Goal: Task Accomplishment & Management: Manage account settings

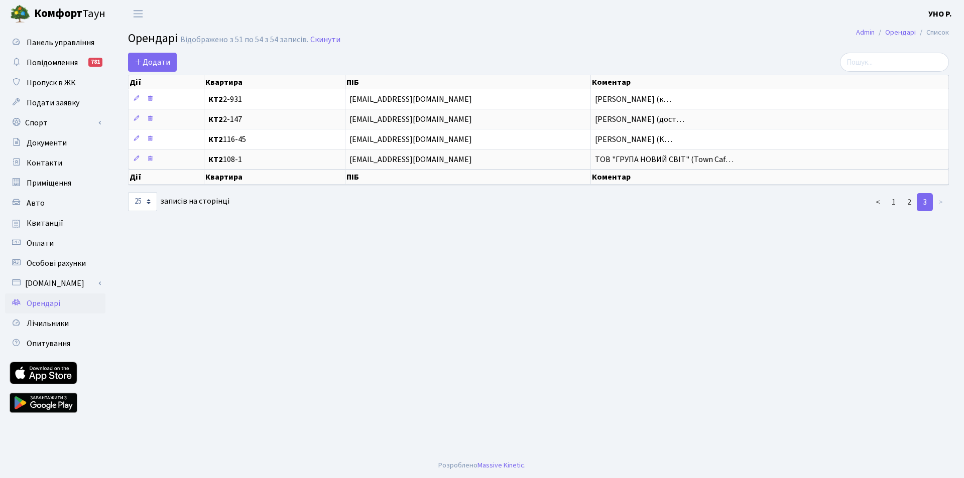
select select "25"
click at [891, 200] on link "1" at bounding box center [893, 202] width 16 height 18
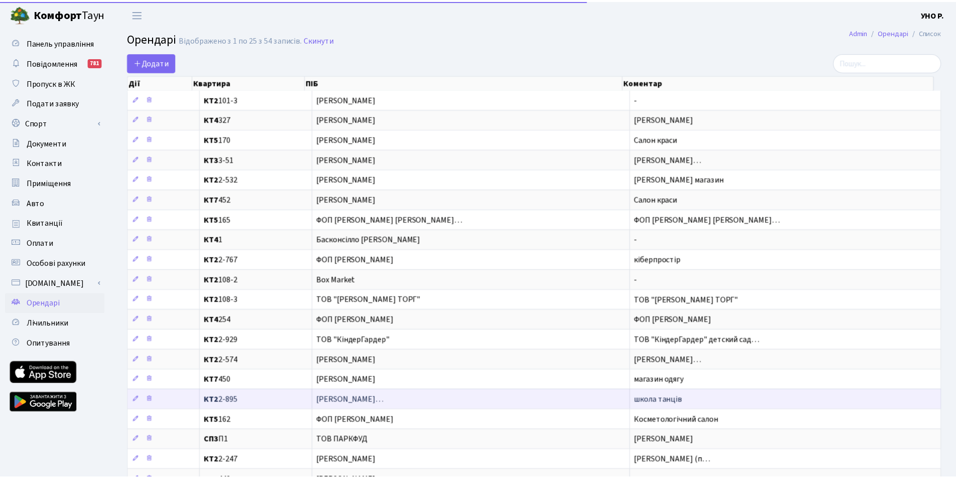
scroll to position [181, 0]
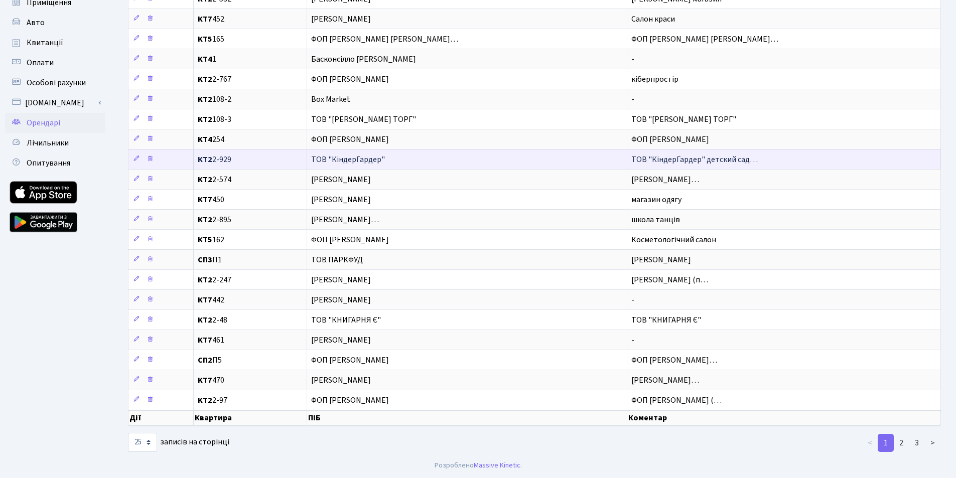
click at [219, 160] on span "КТ2 2-929" at bounding box center [250, 160] width 105 height 8
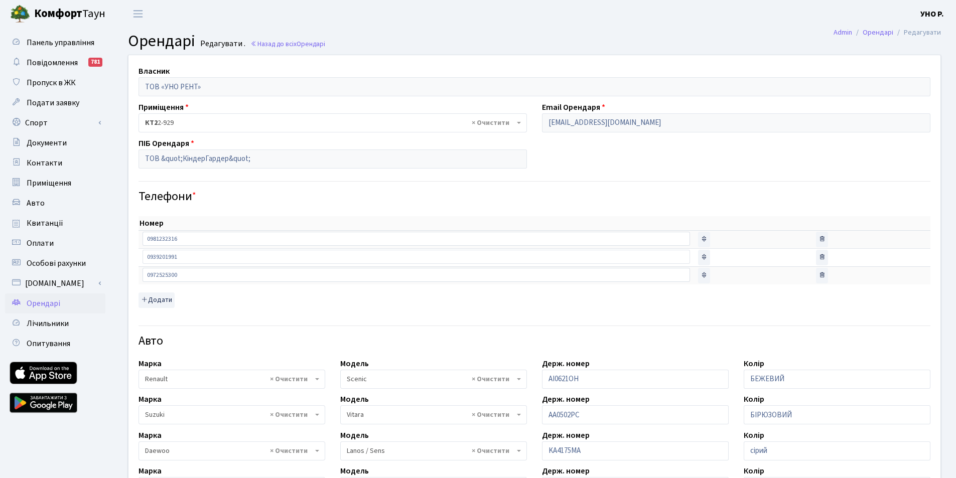
select select "2038"
select select "2245"
select select "472"
select select "2799"
select select "2459"
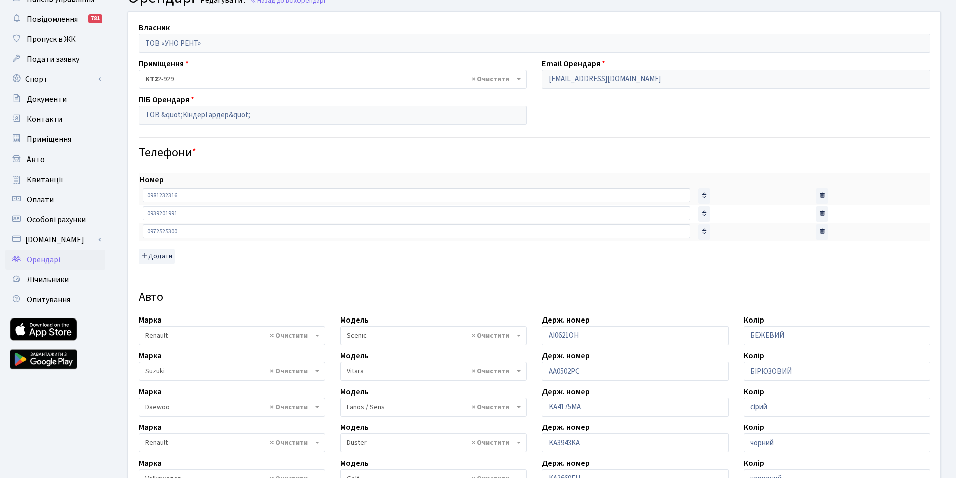
scroll to position [201, 0]
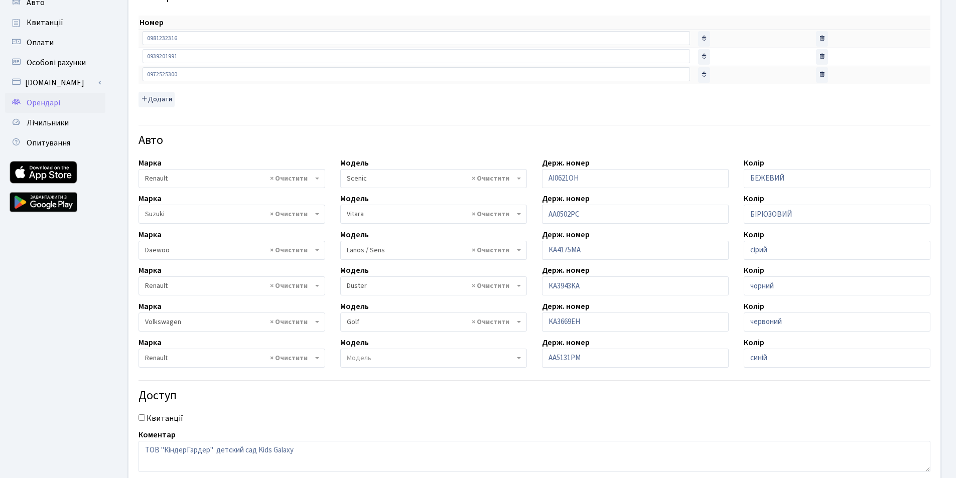
select select
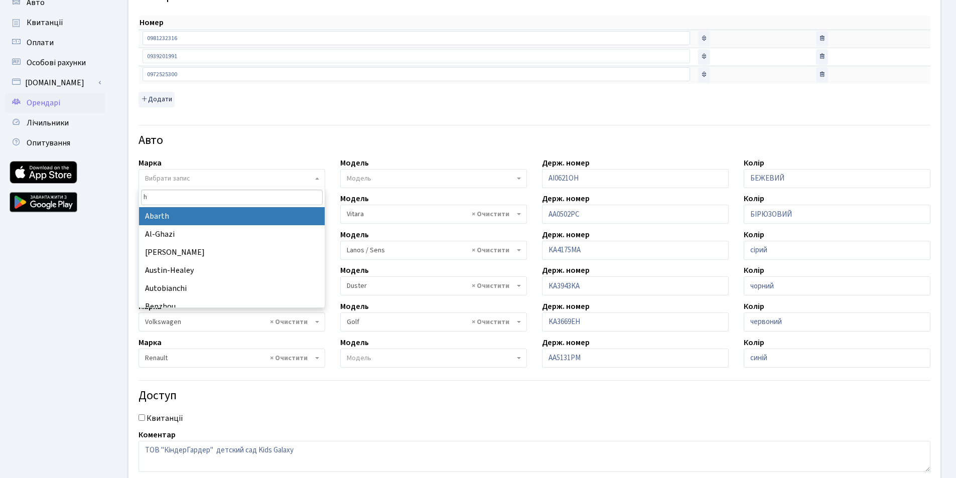
type input "hy"
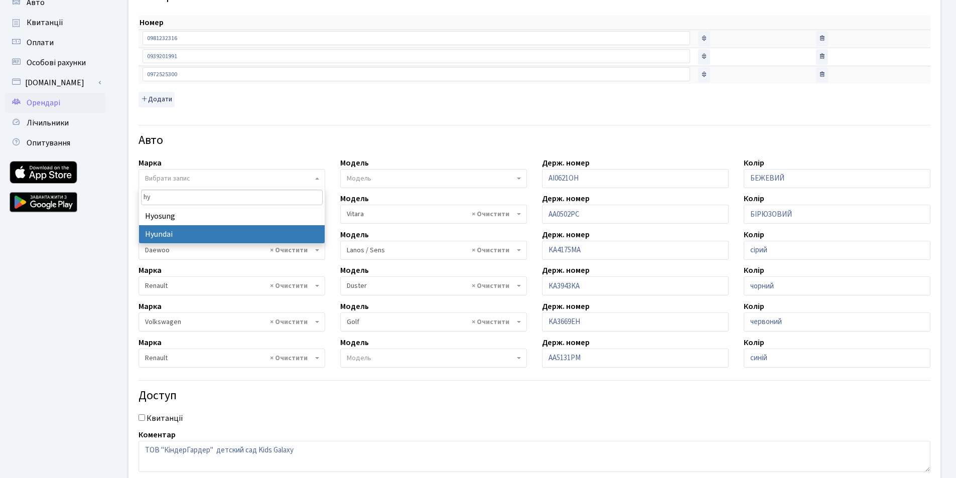
select select "59"
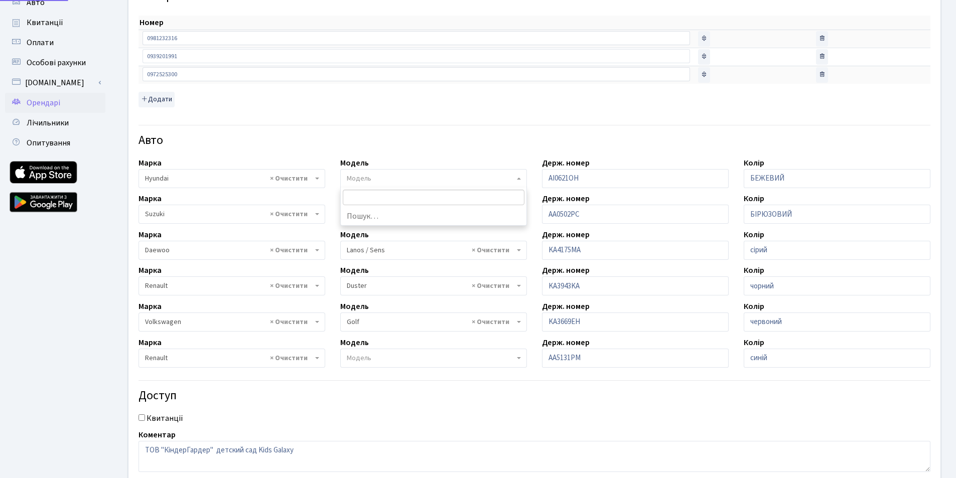
click at [376, 182] on span "Модель" at bounding box center [431, 179] width 168 height 10
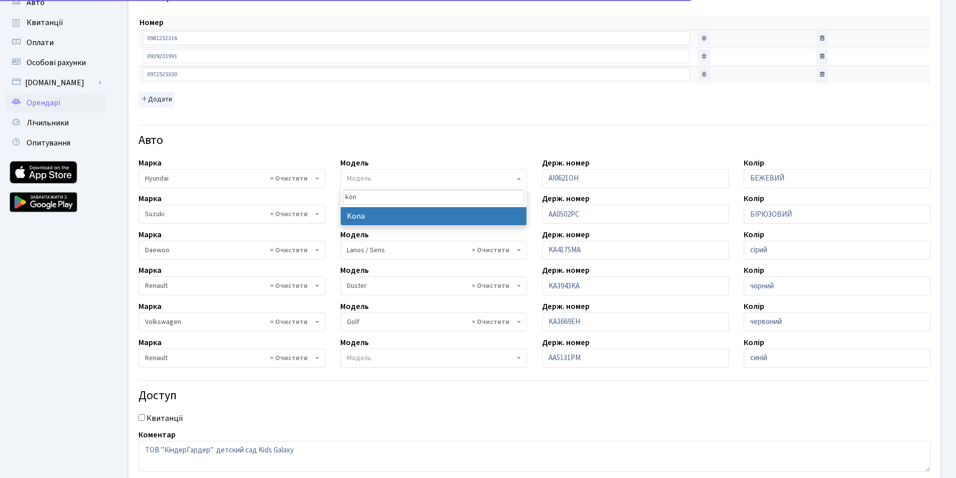
type input "kon"
select select "4125"
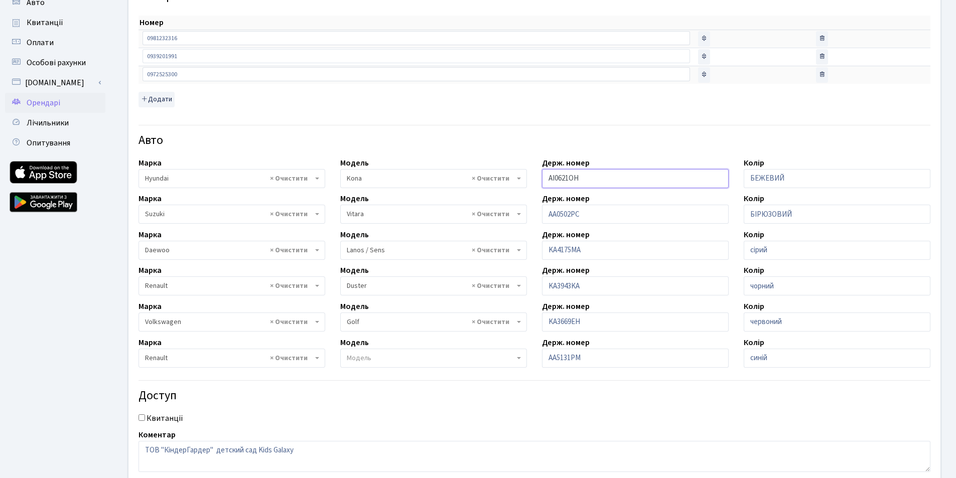
click at [555, 177] on input "АI0621OH" at bounding box center [635, 178] width 187 height 19
drag, startPoint x: 592, startPoint y: 177, endPoint x: 488, endPoint y: 162, distance: 105.0
click at [488, 162] on div "Власник ТОВ «УНО РЕНТ» Приміщення - <b>КТ2</b>&nbsp;&nbsp;&nbsp;2-48 <b>КТ2</b>…" at bounding box center [534, 170] width 827 height 632
type input "AA1680YC"
drag, startPoint x: 785, startPoint y: 175, endPoint x: 718, endPoint y: 177, distance: 66.3
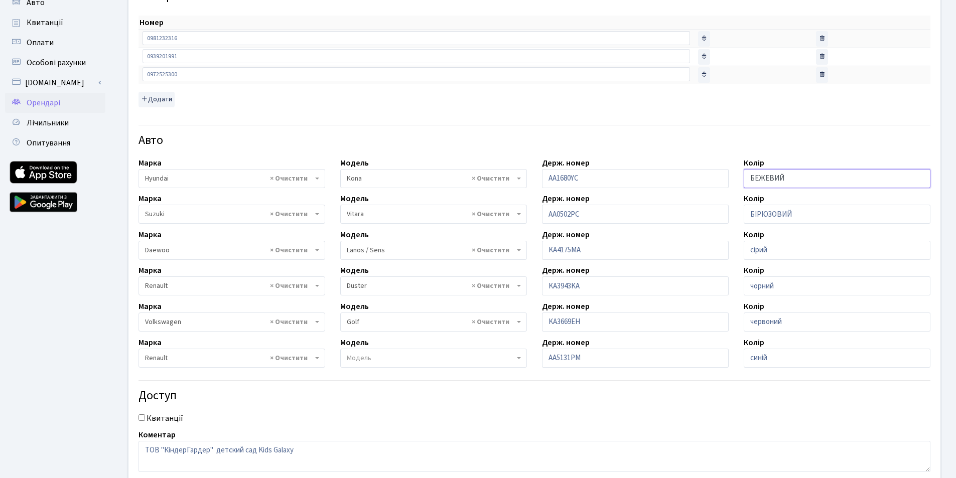
click at [718, 177] on div "Власник ТОВ «УНО РЕНТ» Приміщення - <b>КТ2</b>&nbsp;&nbsp;&nbsp;2-48 <b>КТ2</b>…" at bounding box center [534, 170] width 827 height 632
click at [721, 148] on div "Авто" at bounding box center [534, 134] width 807 height 35
click at [785, 176] on input "сіра" at bounding box center [837, 178] width 187 height 19
type input "сірий"
click at [519, 392] on h4 "Доступ" at bounding box center [535, 396] width 792 height 15
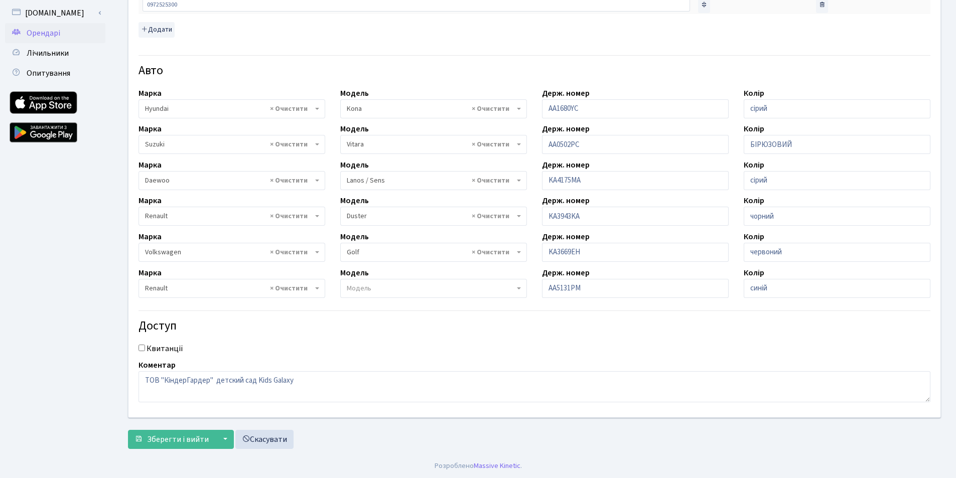
scroll to position [271, 0]
click at [183, 431] on button "Зберегти і вийти" at bounding box center [171, 439] width 87 height 19
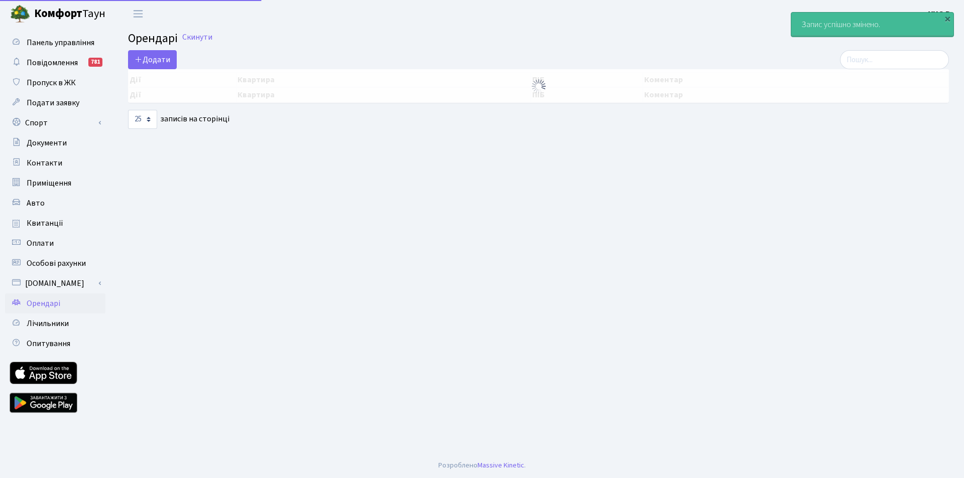
select select "25"
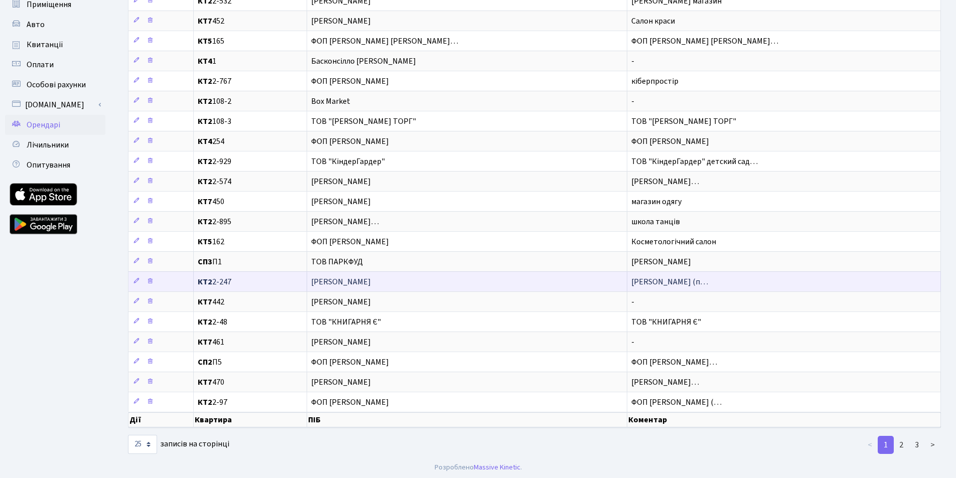
scroll to position [181, 0]
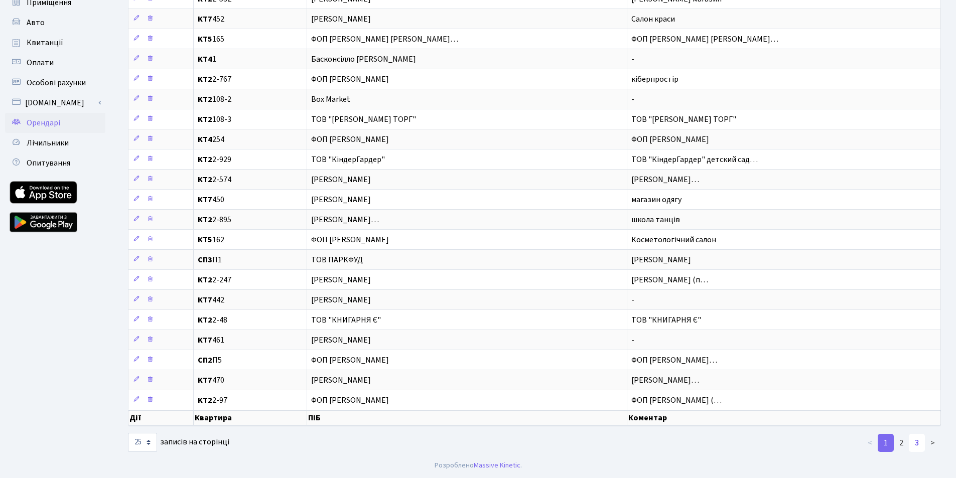
click at [922, 442] on link "3" at bounding box center [917, 443] width 16 height 18
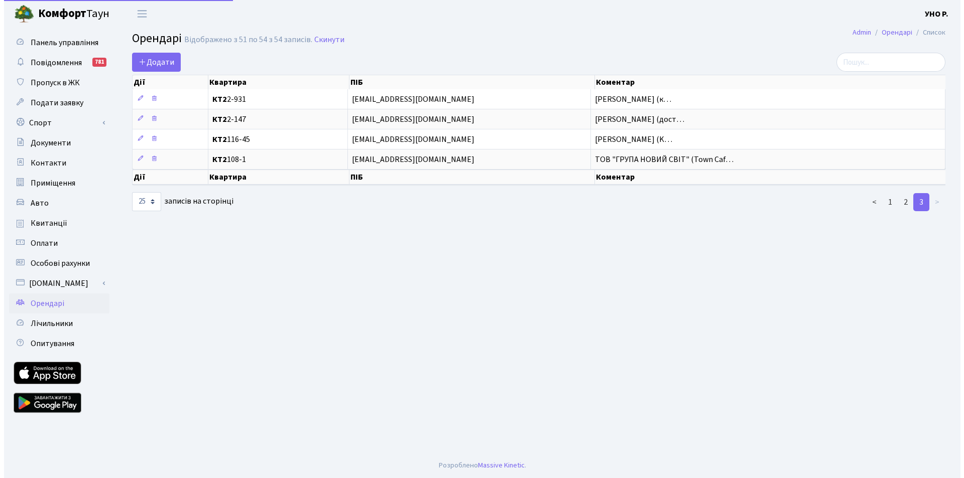
scroll to position [0, 0]
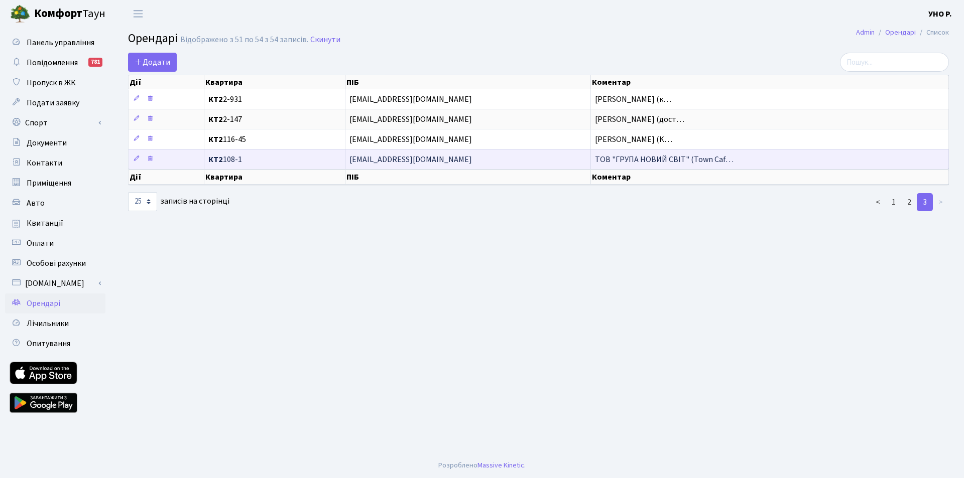
click at [402, 161] on span "[EMAIL_ADDRESS][DOMAIN_NAME]" at bounding box center [467, 160] width 237 height 8
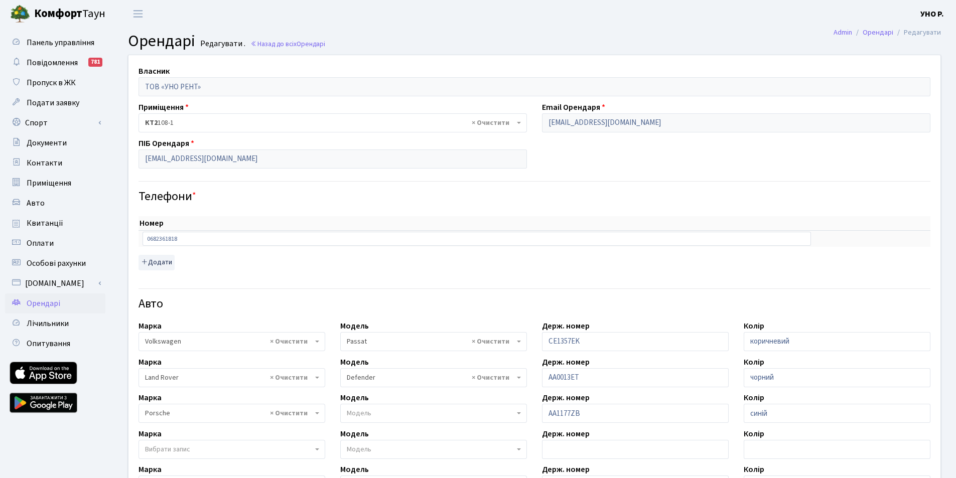
select select "2477"
select select "1266"
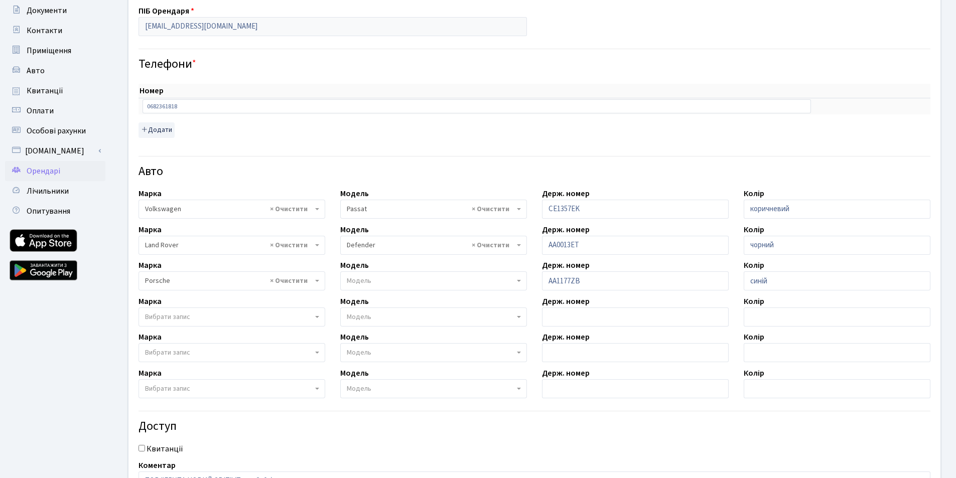
scroll to position [151, 0]
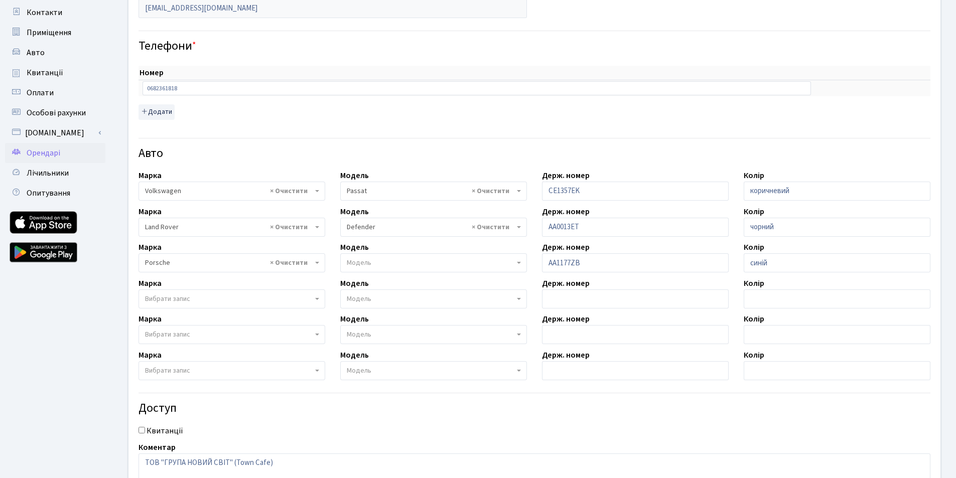
click at [154, 294] on span "Вибрати запис" at bounding box center [167, 299] width 45 height 10
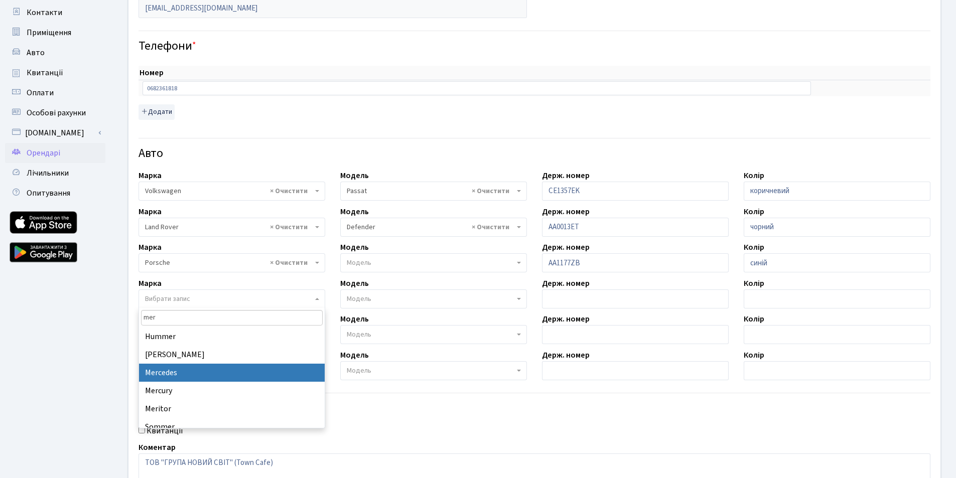
type input "mer"
select select "89"
select select
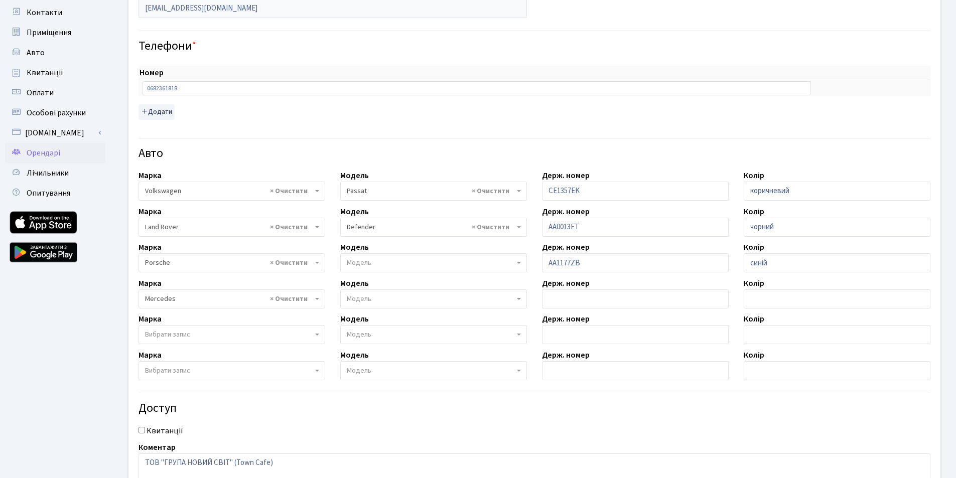
click at [372, 301] on span "Модель" at bounding box center [431, 299] width 168 height 10
click at [555, 298] on input "text" at bounding box center [635, 299] width 187 height 19
type input "KA9080BO"
click at [754, 298] on input "text" at bounding box center [837, 299] width 187 height 19
type input "x"
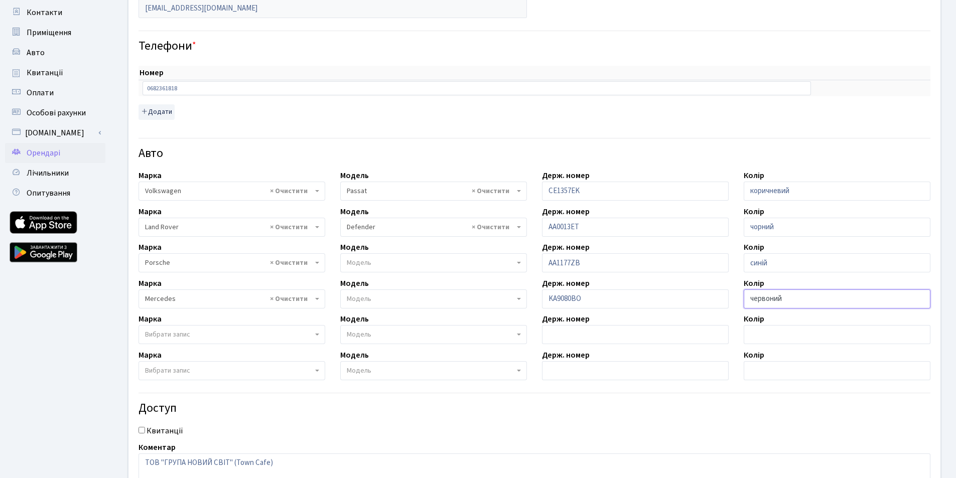
type input "червоний"
click at [359, 299] on span "Модель" at bounding box center [359, 299] width 25 height 10
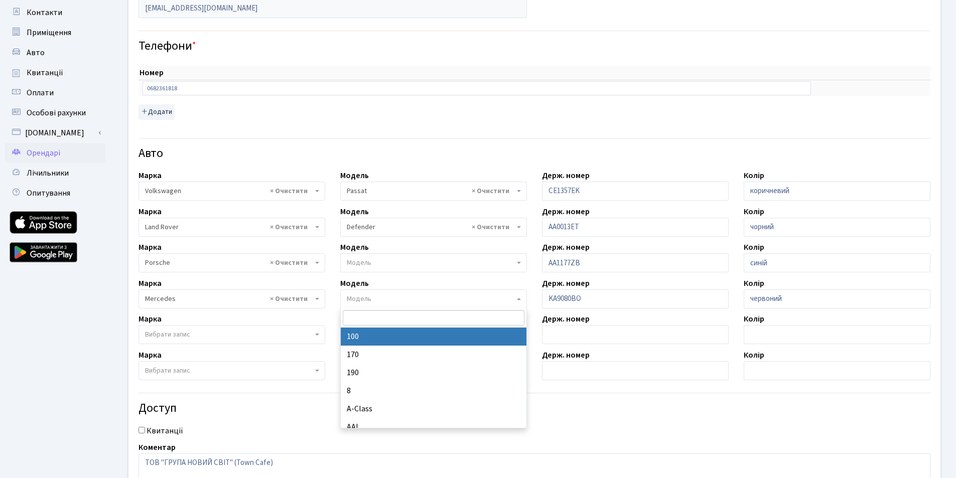
select select "2924"
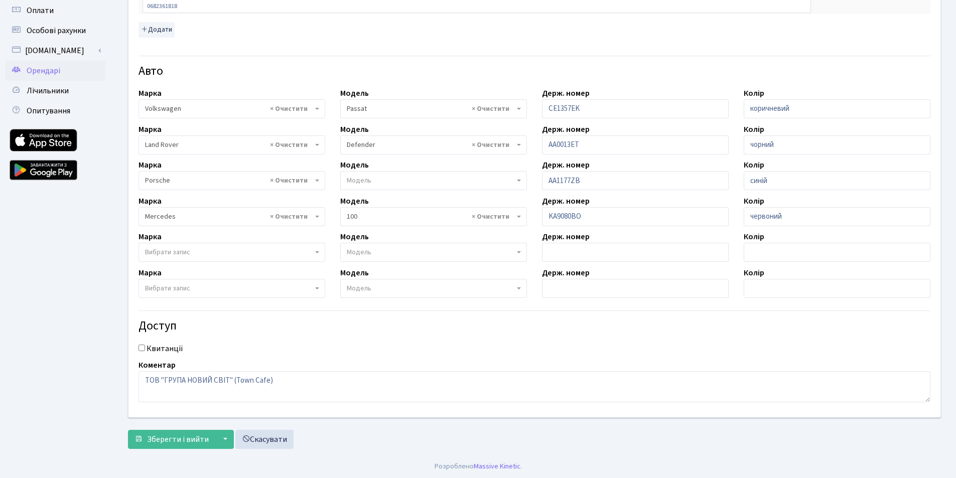
scroll to position [234, 0]
click at [161, 439] on span "Зберегти і вийти" at bounding box center [178, 438] width 62 height 11
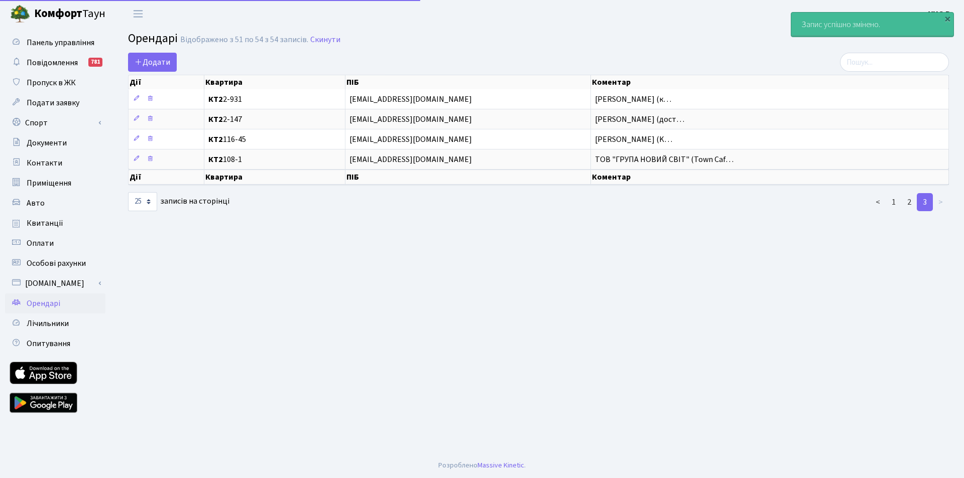
select select "25"
